Goal: Task Accomplishment & Management: Manage account settings

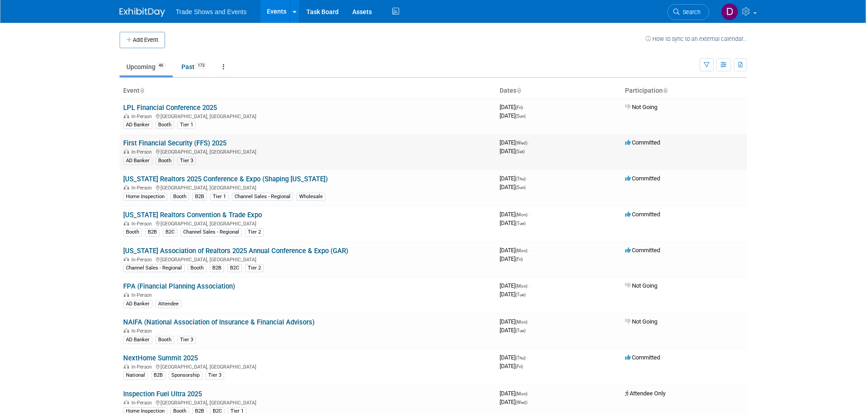
click at [187, 144] on link "First Financial Security (FFS) 2025" at bounding box center [174, 143] width 103 height 8
click at [685, 11] on span "Search" at bounding box center [690, 12] width 21 height 7
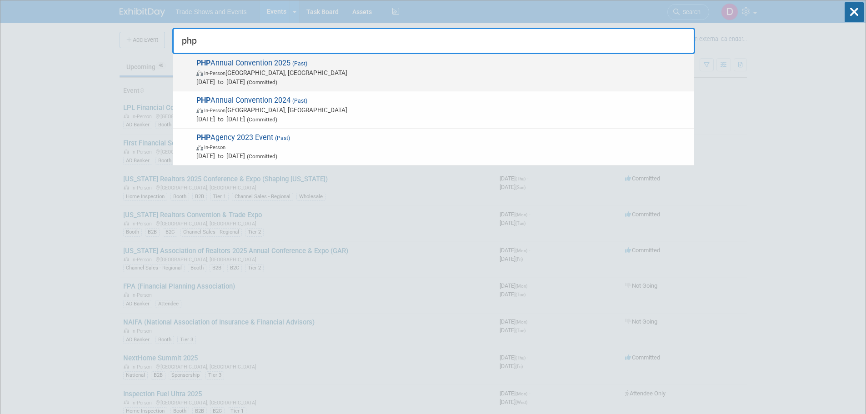
type input "php"
click at [272, 61] on span "PHP Annual Convention 2025 (Past) In-Person [GEOGRAPHIC_DATA], [GEOGRAPHIC_DATA…" at bounding box center [442, 73] width 496 height 28
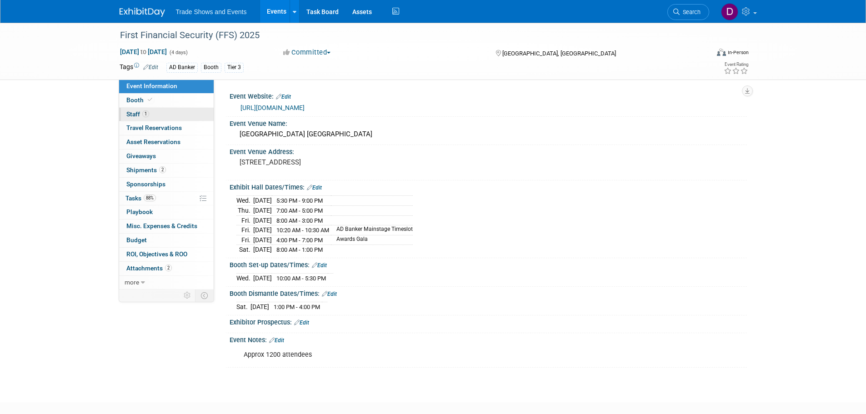
click at [144, 115] on span "1" at bounding box center [145, 113] width 7 height 7
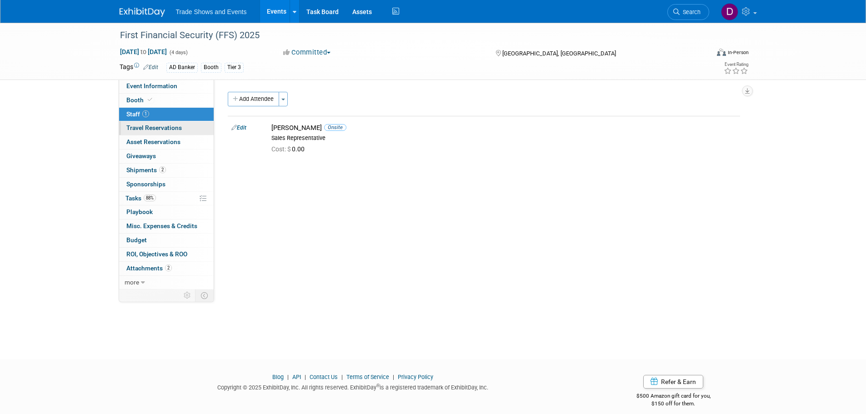
click at [137, 128] on span "Travel Reservations 0" at bounding box center [153, 127] width 55 height 7
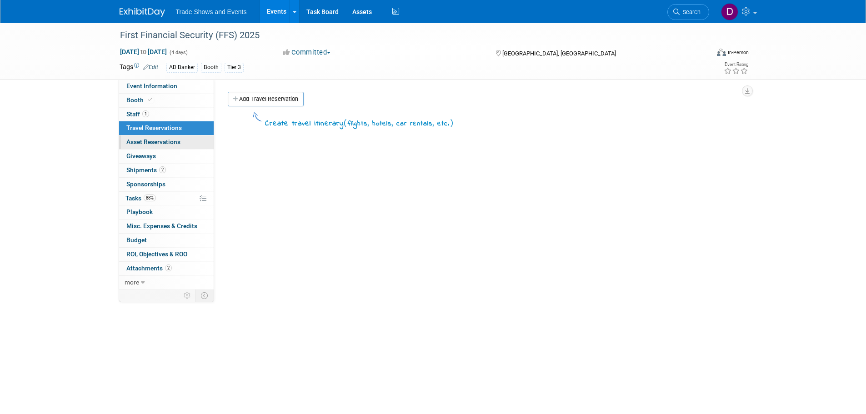
click at [139, 139] on span "Asset Reservations 0" at bounding box center [153, 141] width 54 height 7
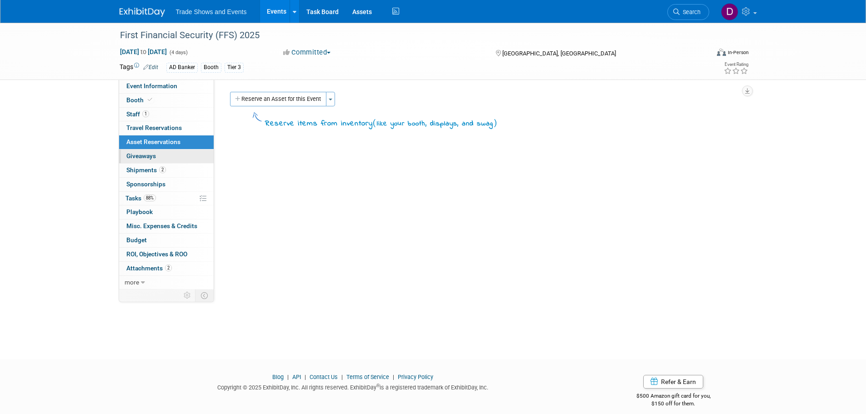
click at [140, 155] on span "Giveaways 0" at bounding box center [141, 155] width 30 height 7
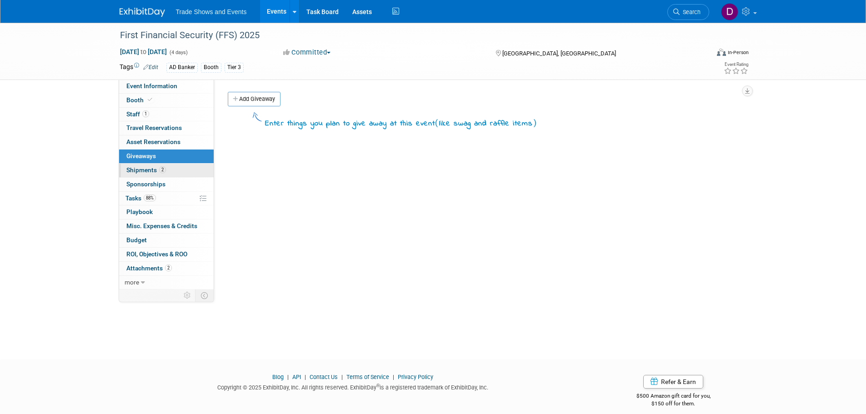
click at [140, 171] on span "Shipments 2" at bounding box center [146, 169] width 40 height 7
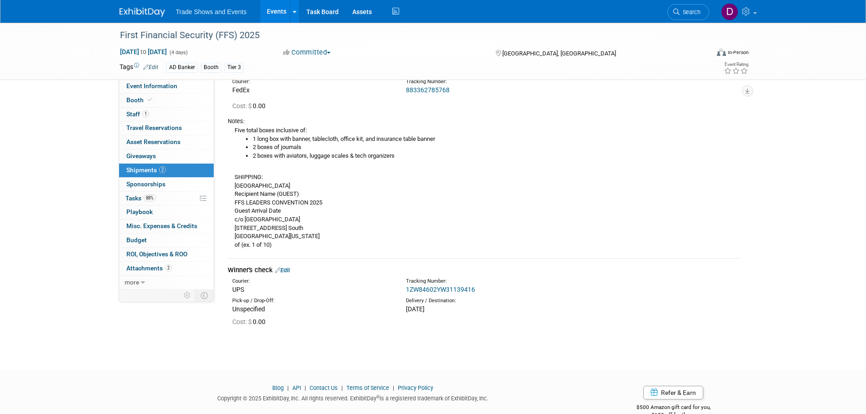
scroll to position [78, 0]
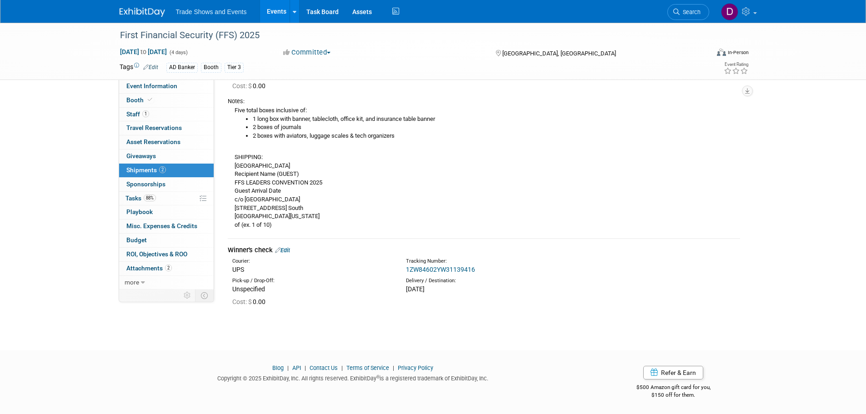
click at [288, 251] on link "Edit" at bounding box center [282, 250] width 15 height 7
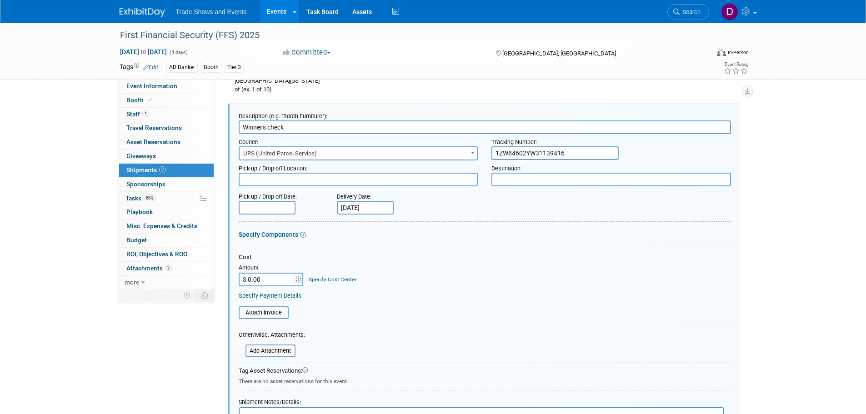
scroll to position [0, 0]
click at [273, 282] on input "$ 0.00" at bounding box center [267, 280] width 57 height 14
type input "$ 500.00"
click at [415, 276] on div "Cost: Amount $ 500.00 Specify Cost Center Cost Center -- Not Specified --" at bounding box center [485, 269] width 492 height 33
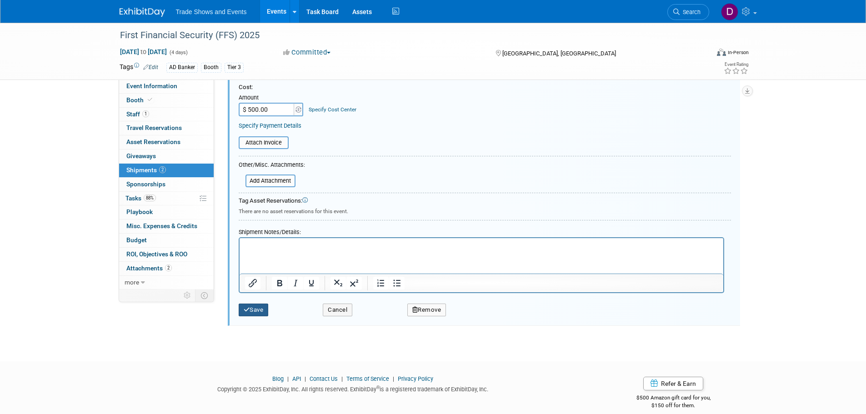
click at [259, 312] on button "Save" at bounding box center [254, 310] width 30 height 13
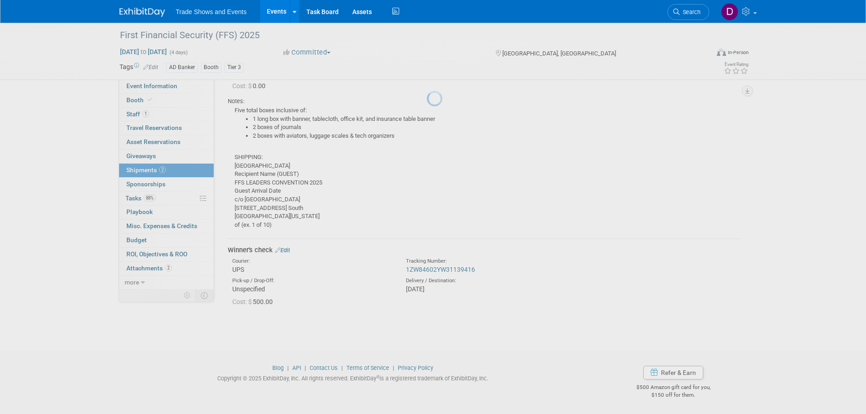
scroll to position [78, 0]
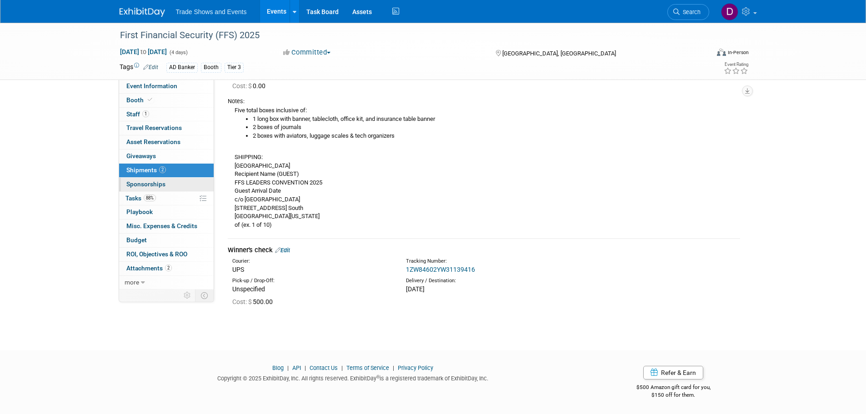
click at [157, 187] on span "Sponsorships 0" at bounding box center [145, 183] width 39 height 7
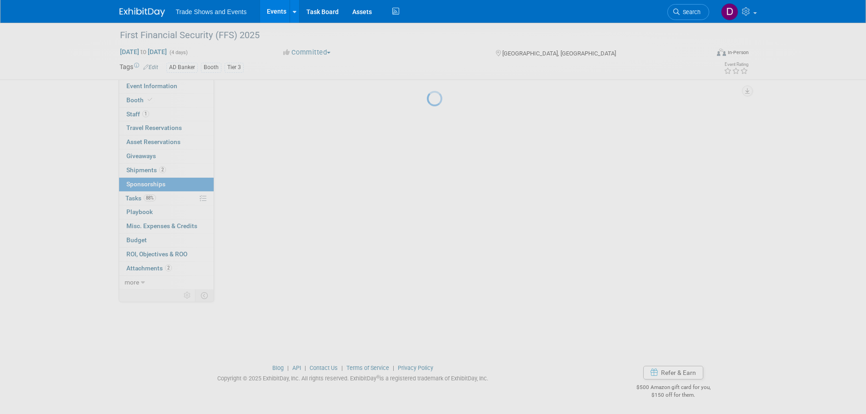
scroll to position [0, 0]
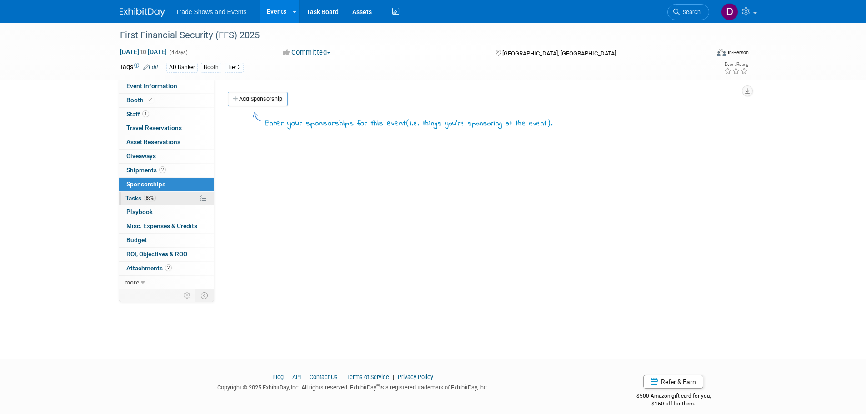
click at [140, 197] on span "Tasks 88%" at bounding box center [140, 198] width 30 height 7
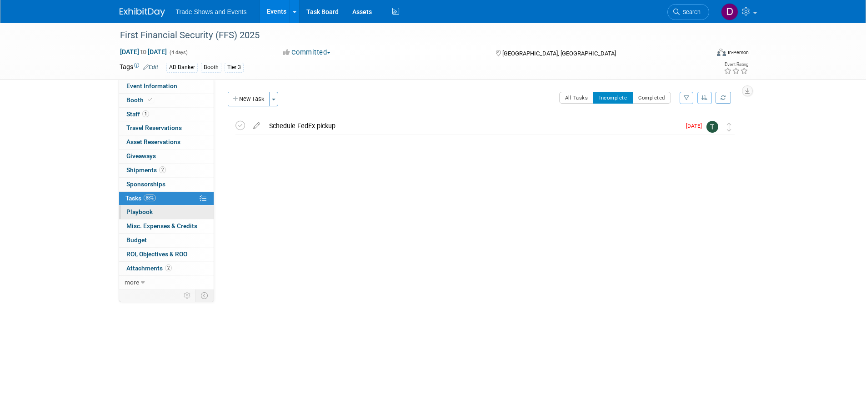
click at [136, 209] on span "Playbook 0" at bounding box center [139, 211] width 26 height 7
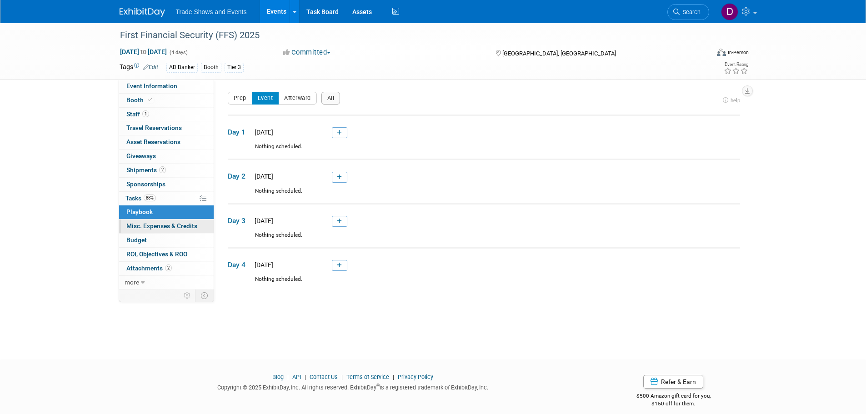
click at [135, 225] on span "Misc. Expenses & Credits 0" at bounding box center [161, 225] width 71 height 7
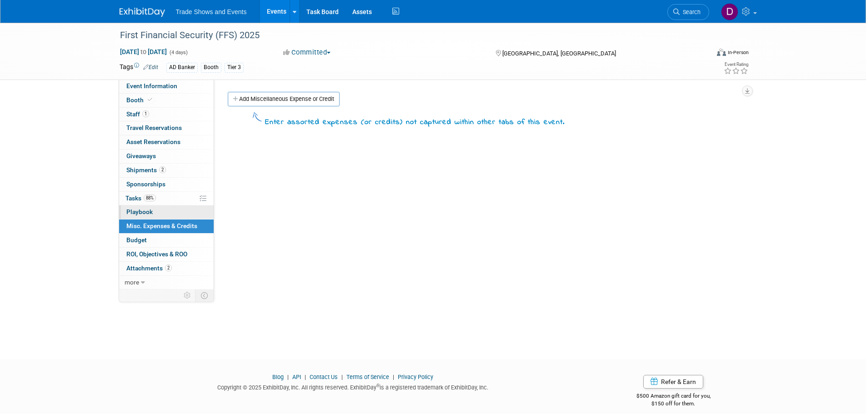
click at [140, 210] on span "Playbook 0" at bounding box center [139, 211] width 26 height 7
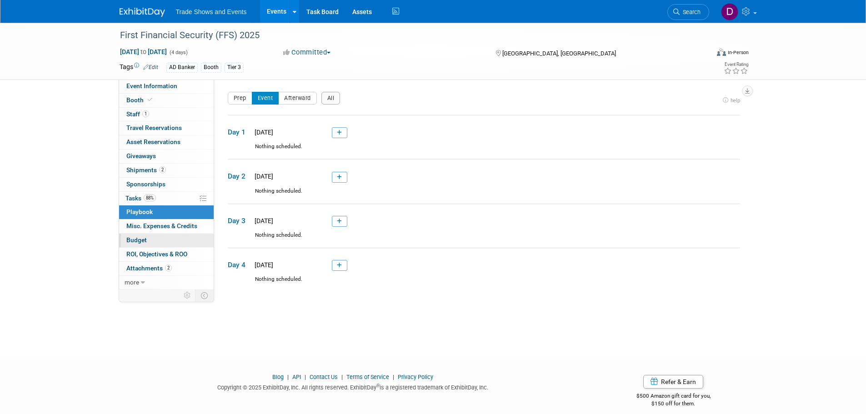
click at [145, 240] on span "Budget" at bounding box center [136, 239] width 20 height 7
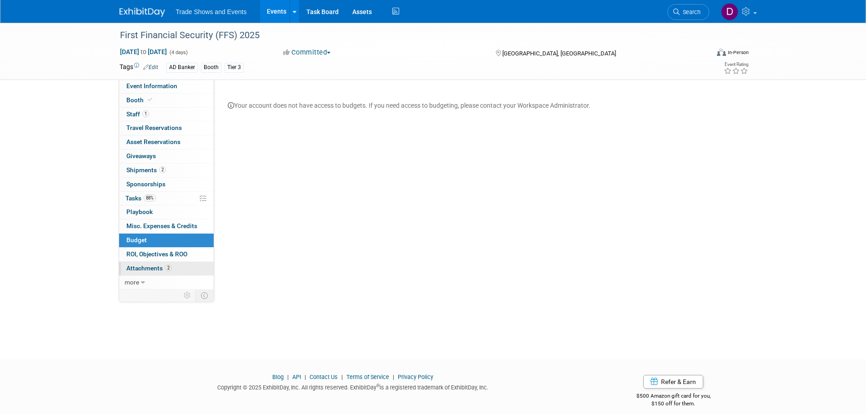
click at [144, 267] on span "Attachments 2" at bounding box center [148, 268] width 45 height 7
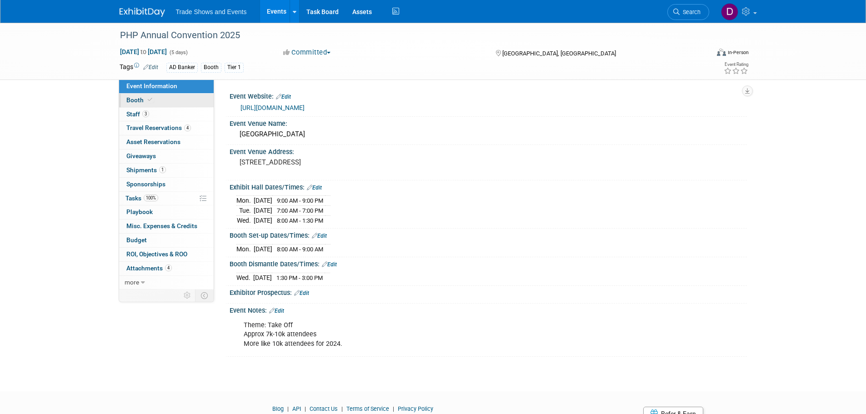
click at [134, 103] on span "Booth" at bounding box center [140, 99] width 28 height 7
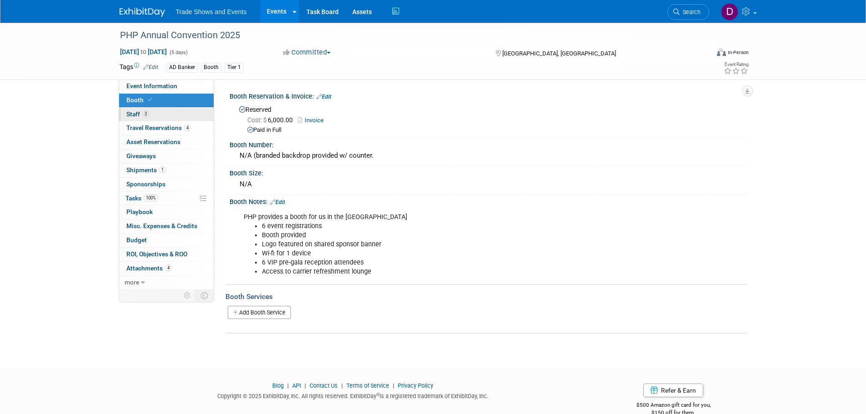
click at [138, 114] on span "Staff 3" at bounding box center [137, 113] width 23 height 7
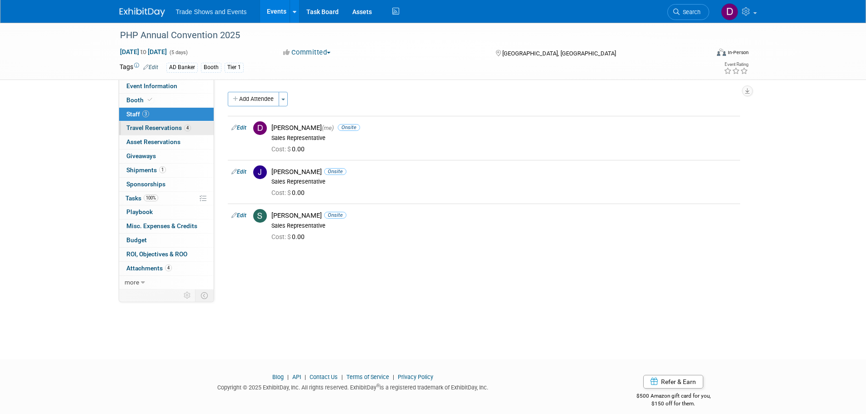
click at [142, 125] on span "Travel Reservations 4" at bounding box center [158, 127] width 65 height 7
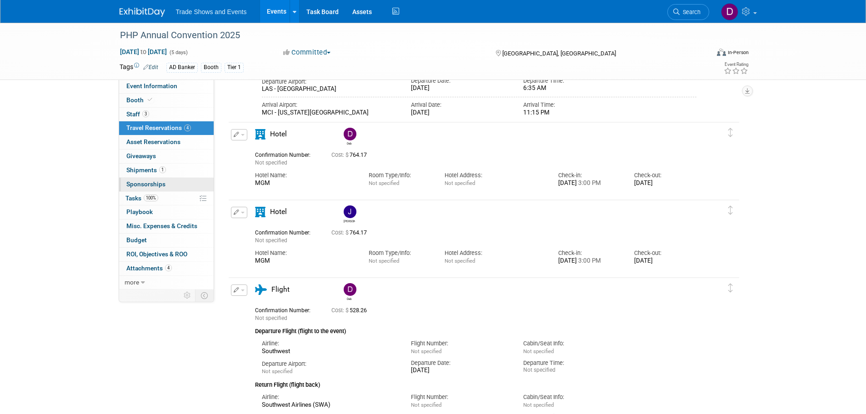
scroll to position [202, 0]
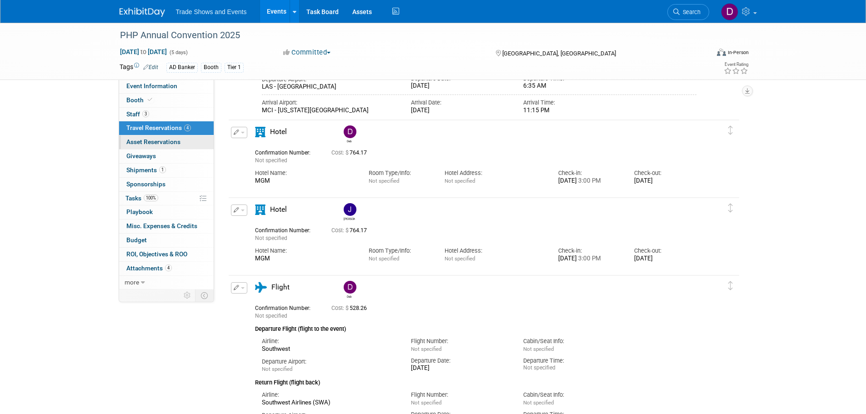
click at [167, 142] on span "Asset Reservations 0" at bounding box center [153, 141] width 54 height 7
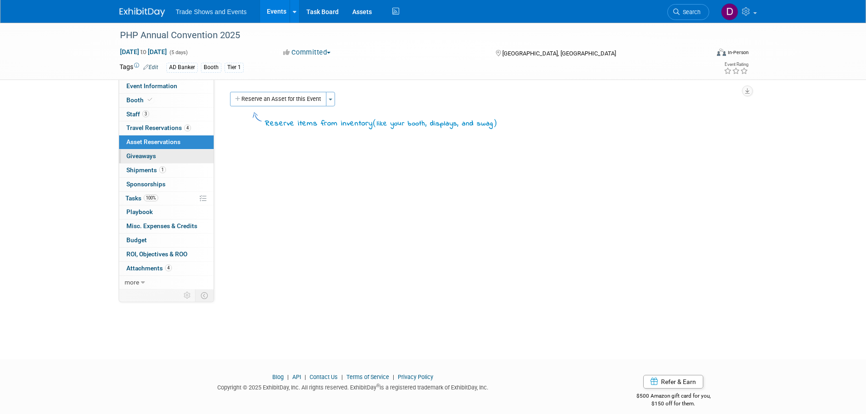
click at [155, 157] on span "Giveaways 0" at bounding box center [141, 155] width 30 height 7
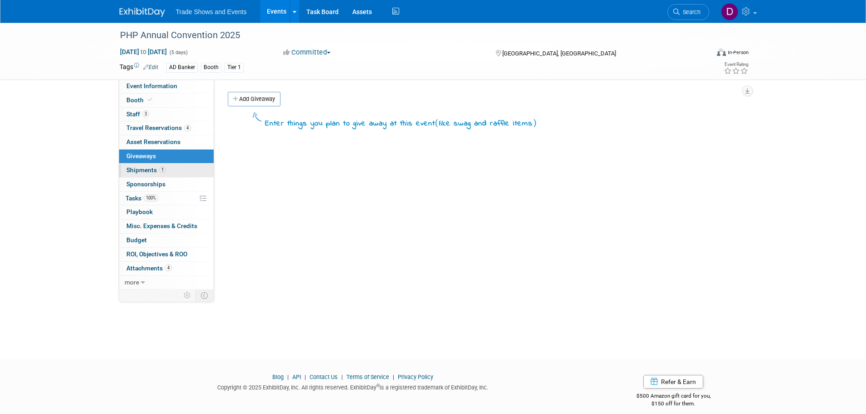
click at [152, 170] on span "Shipments 1" at bounding box center [146, 169] width 40 height 7
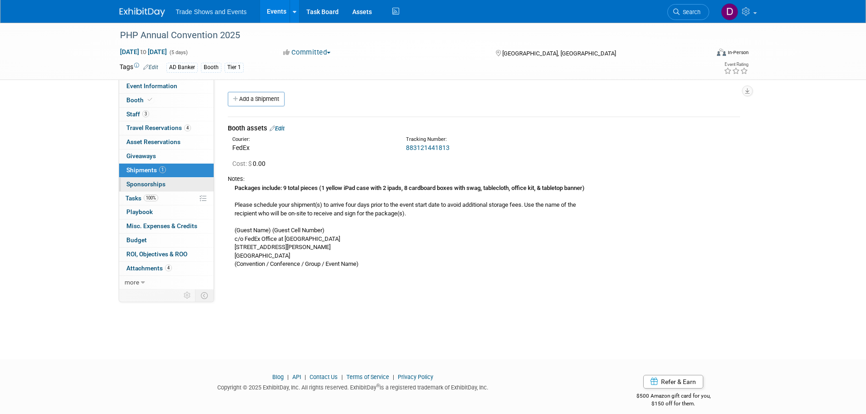
click at [142, 185] on span "Sponsorships 0" at bounding box center [145, 183] width 39 height 7
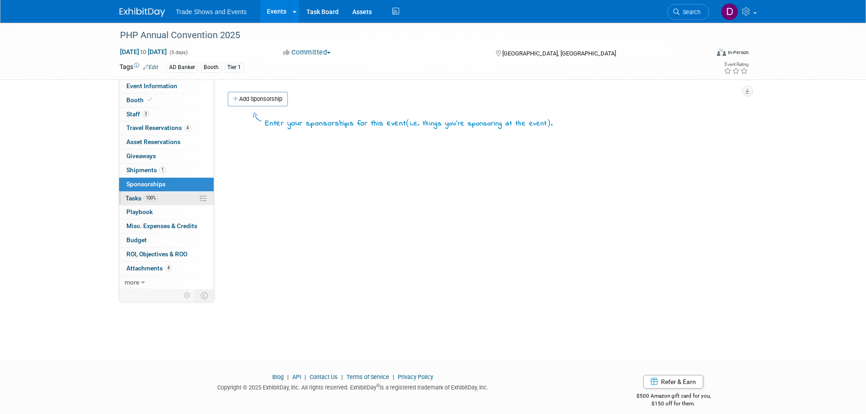
click at [136, 201] on span "Tasks 100%" at bounding box center [141, 198] width 33 height 7
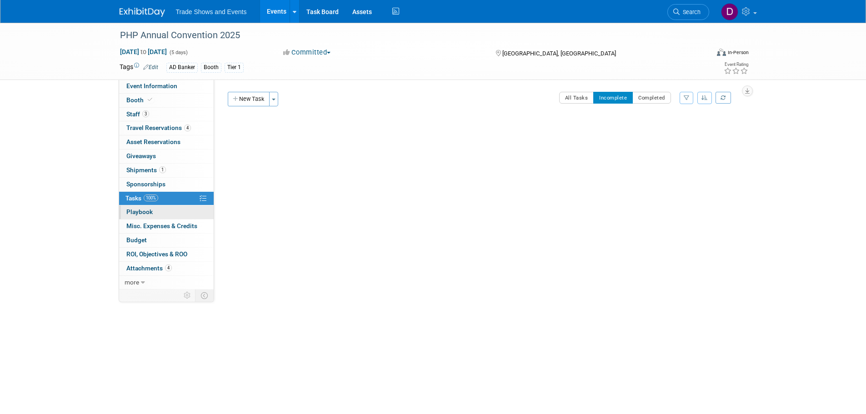
click at [141, 212] on span "Playbook 0" at bounding box center [139, 211] width 26 height 7
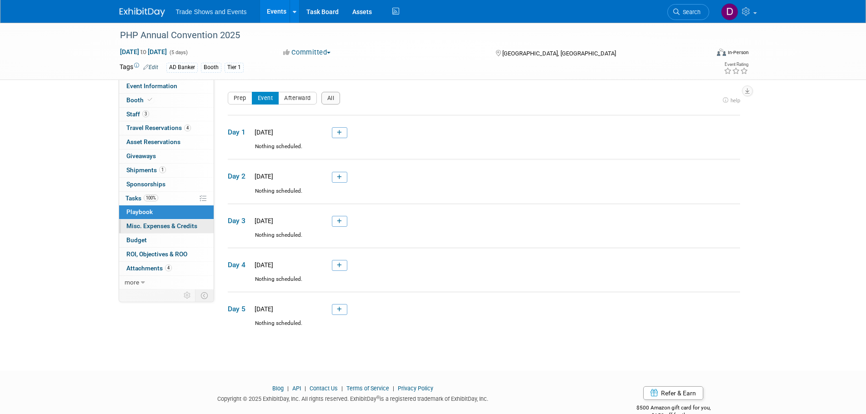
click at [145, 226] on span "Misc. Expenses & Credits 0" at bounding box center [161, 225] width 71 height 7
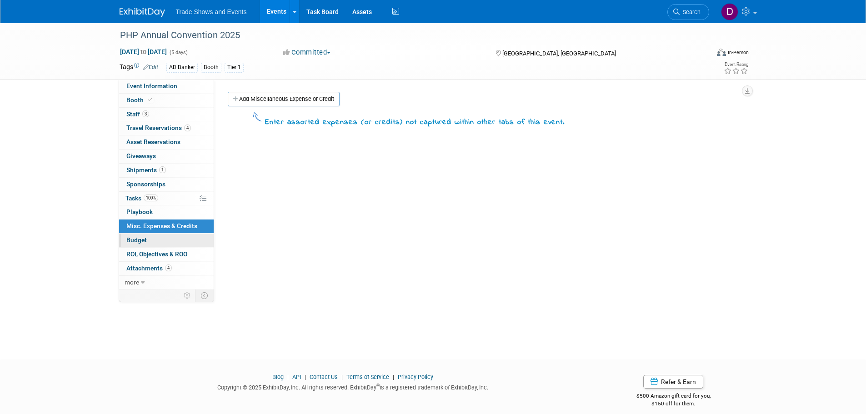
click at [143, 241] on span "Budget" at bounding box center [136, 239] width 20 height 7
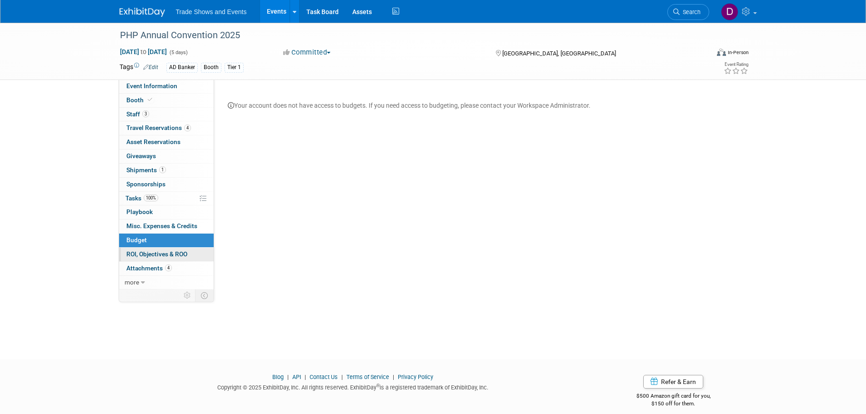
click at [147, 254] on span "ROI, Objectives & ROO 0" at bounding box center [156, 253] width 61 height 7
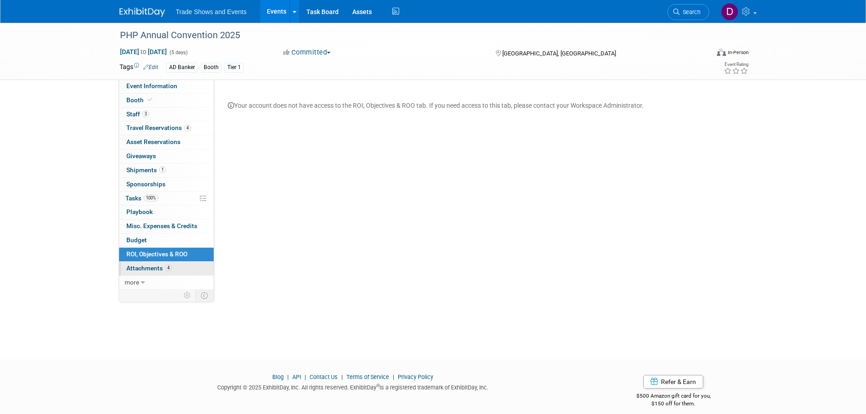
click at [142, 268] on span "Attachments 4" at bounding box center [148, 268] width 45 height 7
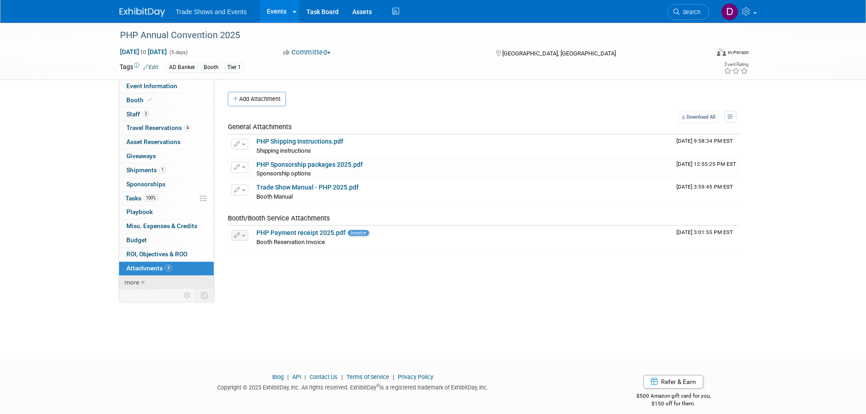
click at [139, 282] on span "more" at bounding box center [132, 282] width 15 height 7
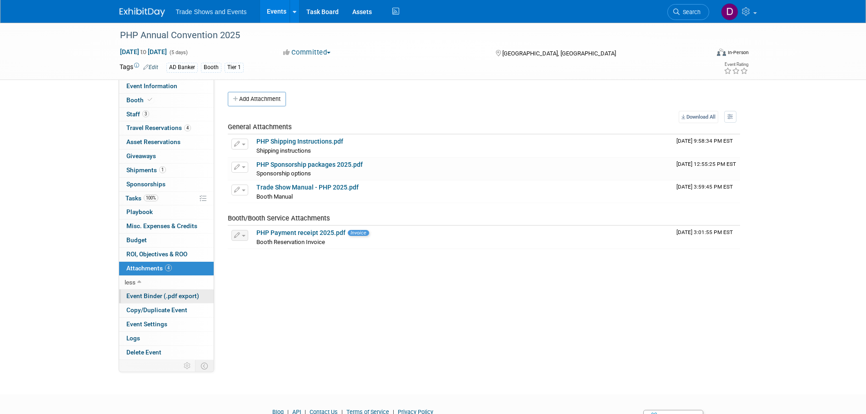
click at [134, 295] on span "Event Binder (.pdf export)" at bounding box center [162, 295] width 73 height 7
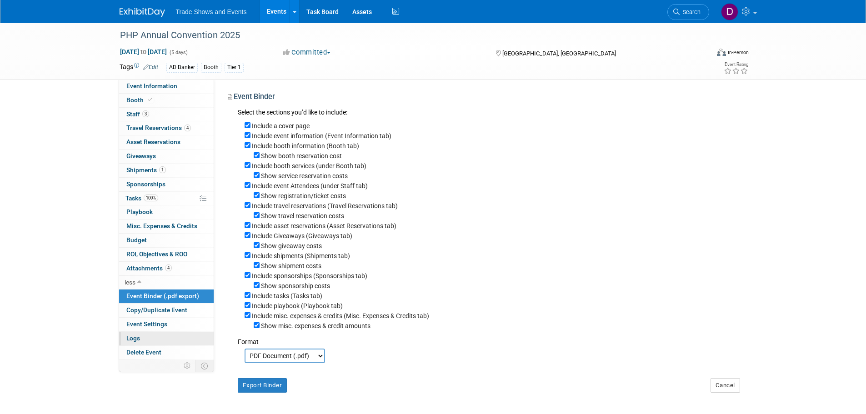
click at [130, 340] on span "Logs" at bounding box center [133, 338] width 14 height 7
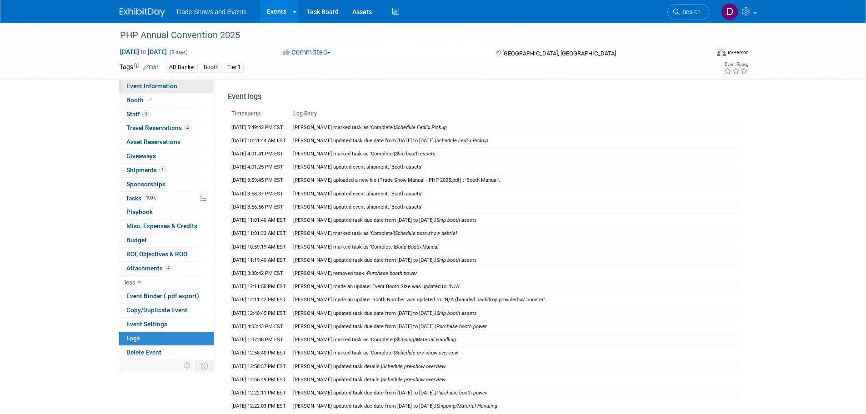
click at [161, 84] on span "Event Information" at bounding box center [151, 85] width 51 height 7
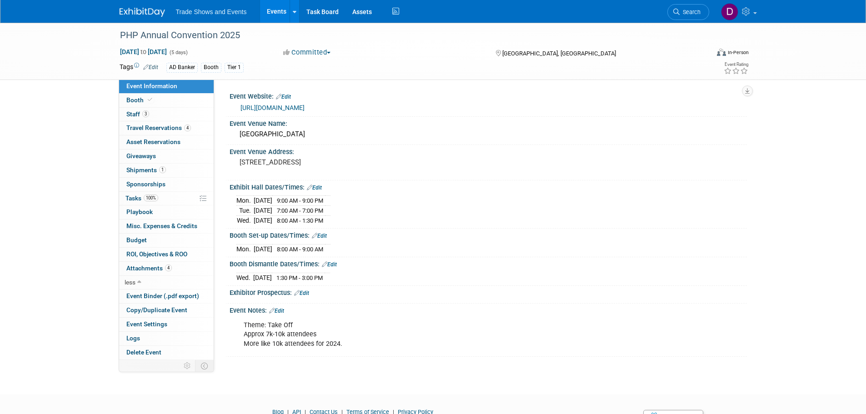
click at [280, 311] on link "Edit" at bounding box center [276, 311] width 15 height 6
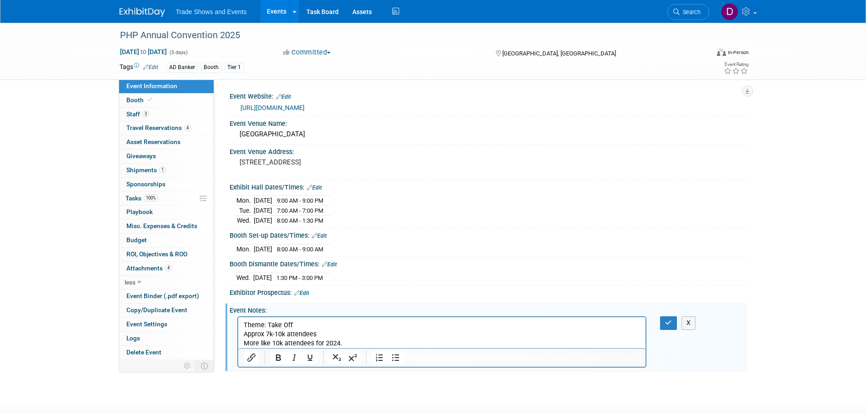
scroll to position [45, 0]
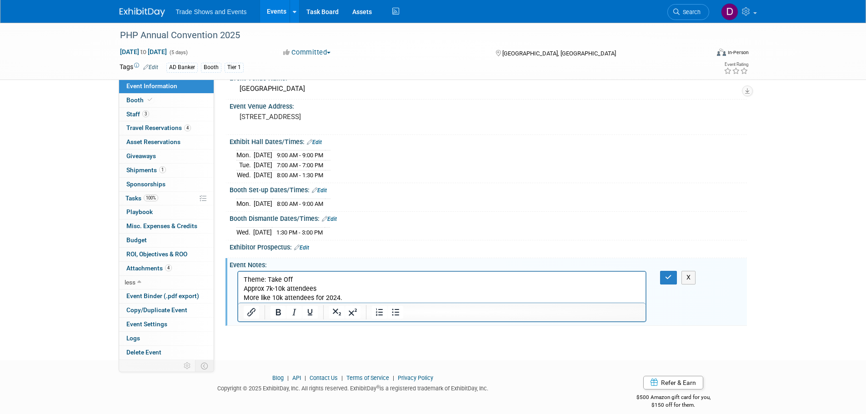
click at [357, 291] on p "Theme: Take Off Approx 7k-10k attendees More like 10k attendees for 2024." at bounding box center [441, 288] width 397 height 27
click at [355, 295] on p "Theme: Take Off Approx 7k-10k attendees More like 10k attendees for 2024." at bounding box center [441, 288] width 397 height 27
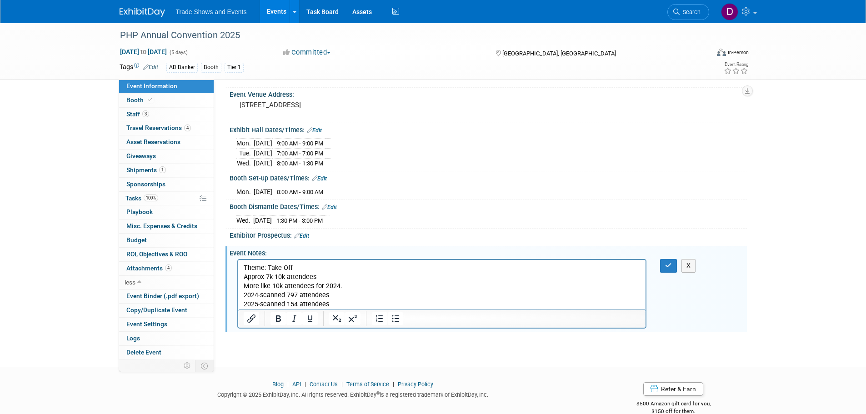
scroll to position [72, 0]
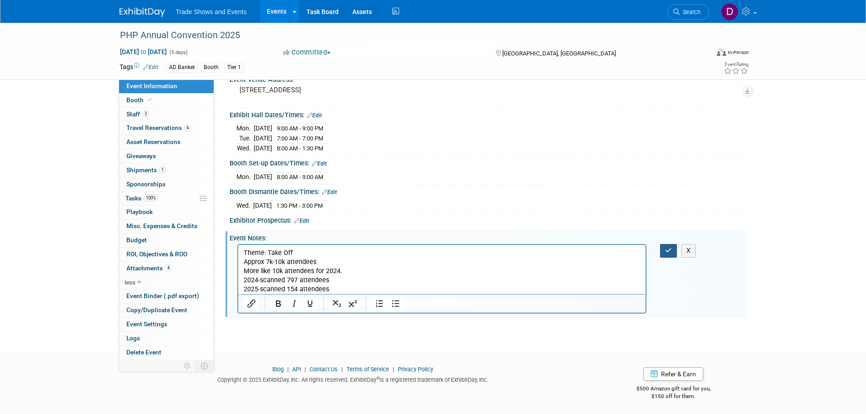
click at [665, 250] on button "button" at bounding box center [668, 250] width 17 height 13
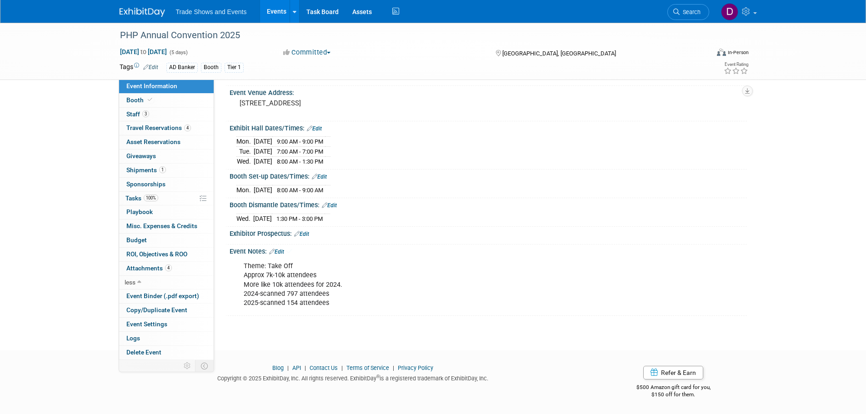
scroll to position [58, 0]
click at [745, 7] on icon at bounding box center [747, 11] width 10 height 8
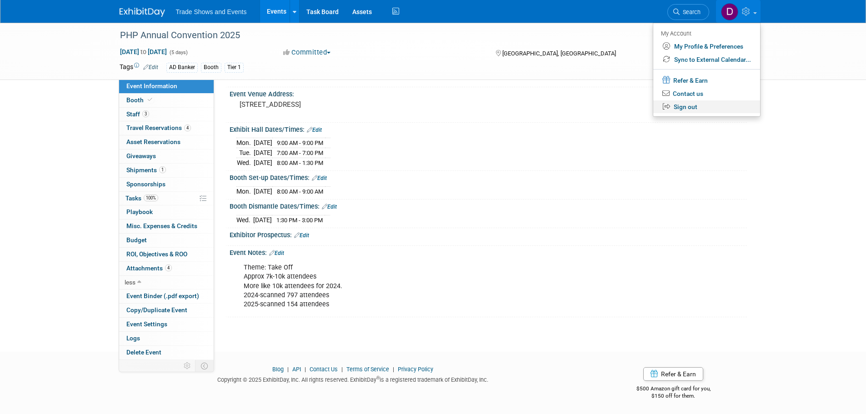
click at [683, 107] on link "Sign out" at bounding box center [706, 106] width 107 height 13
